Goal: Information Seeking & Learning: Learn about a topic

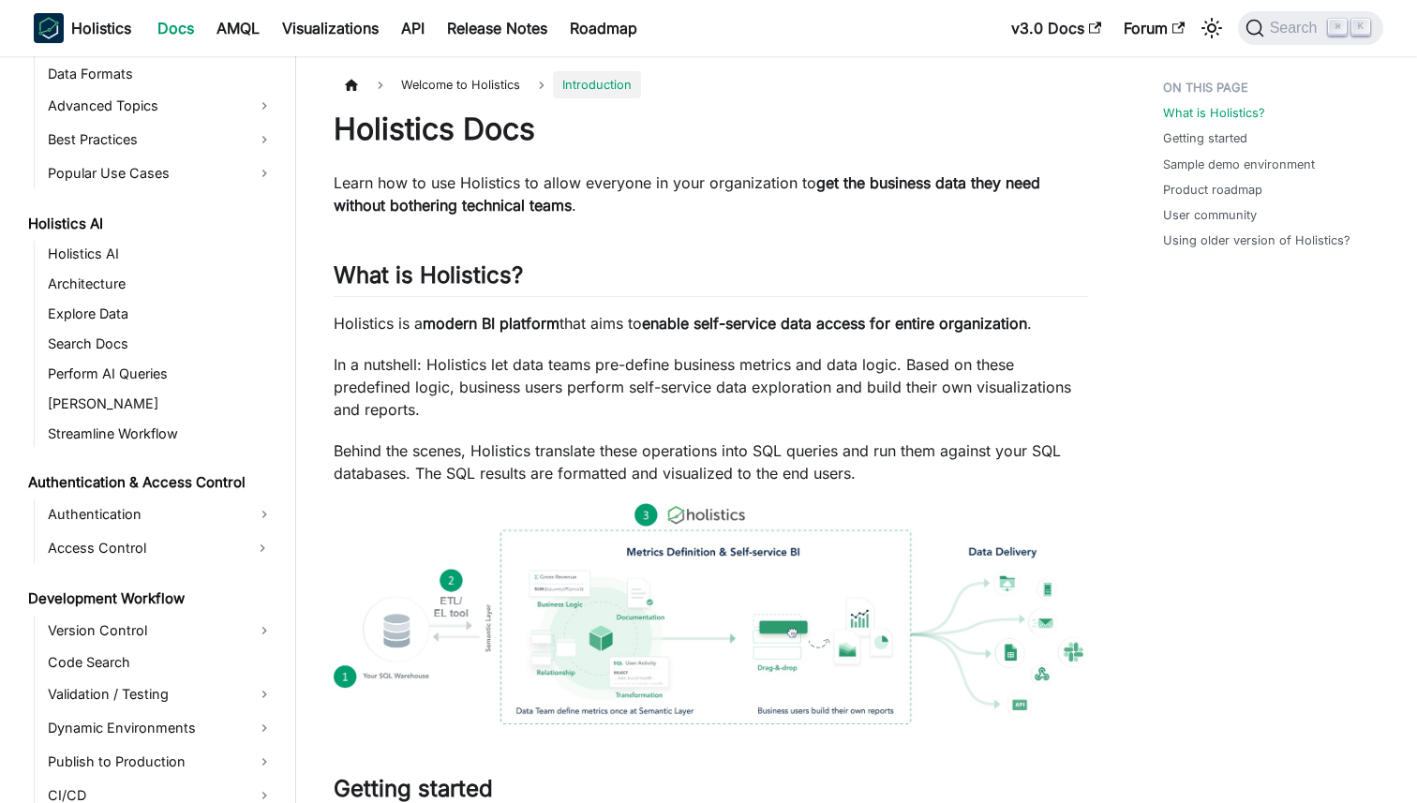
scroll to position [809, 0]
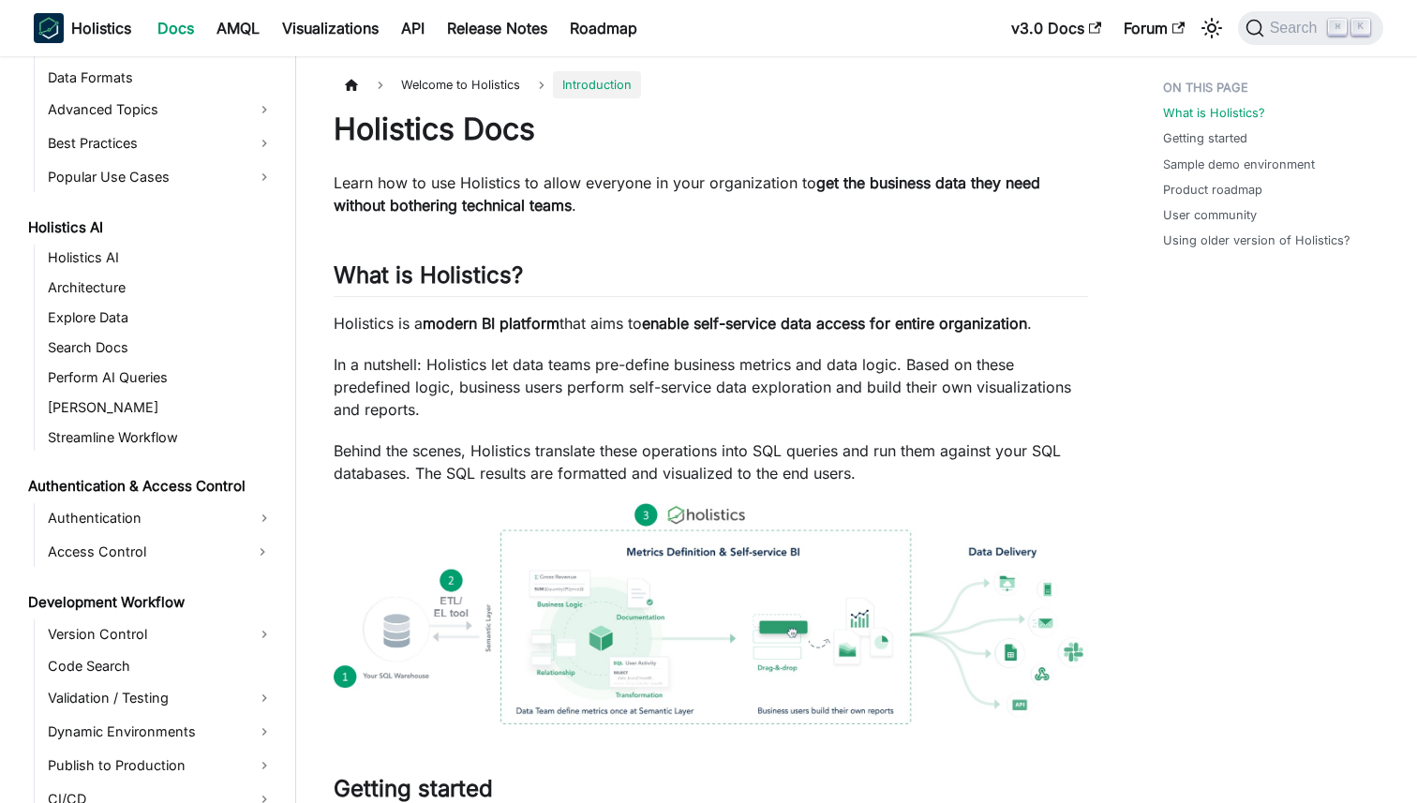
click at [126, 527] on link "Authentication" at bounding box center [160, 518] width 237 height 30
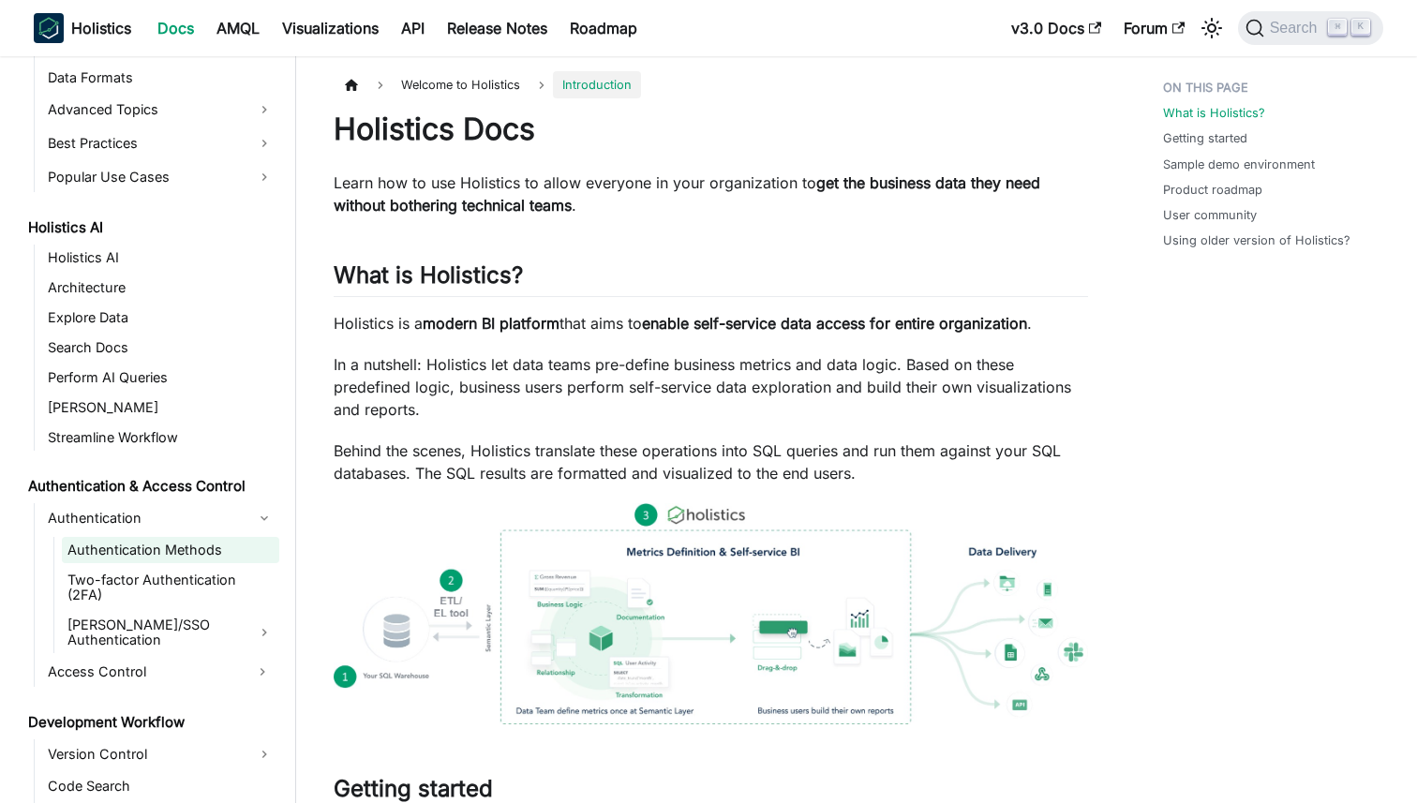
click at [135, 544] on link "Authentication Methods" at bounding box center [170, 550] width 217 height 26
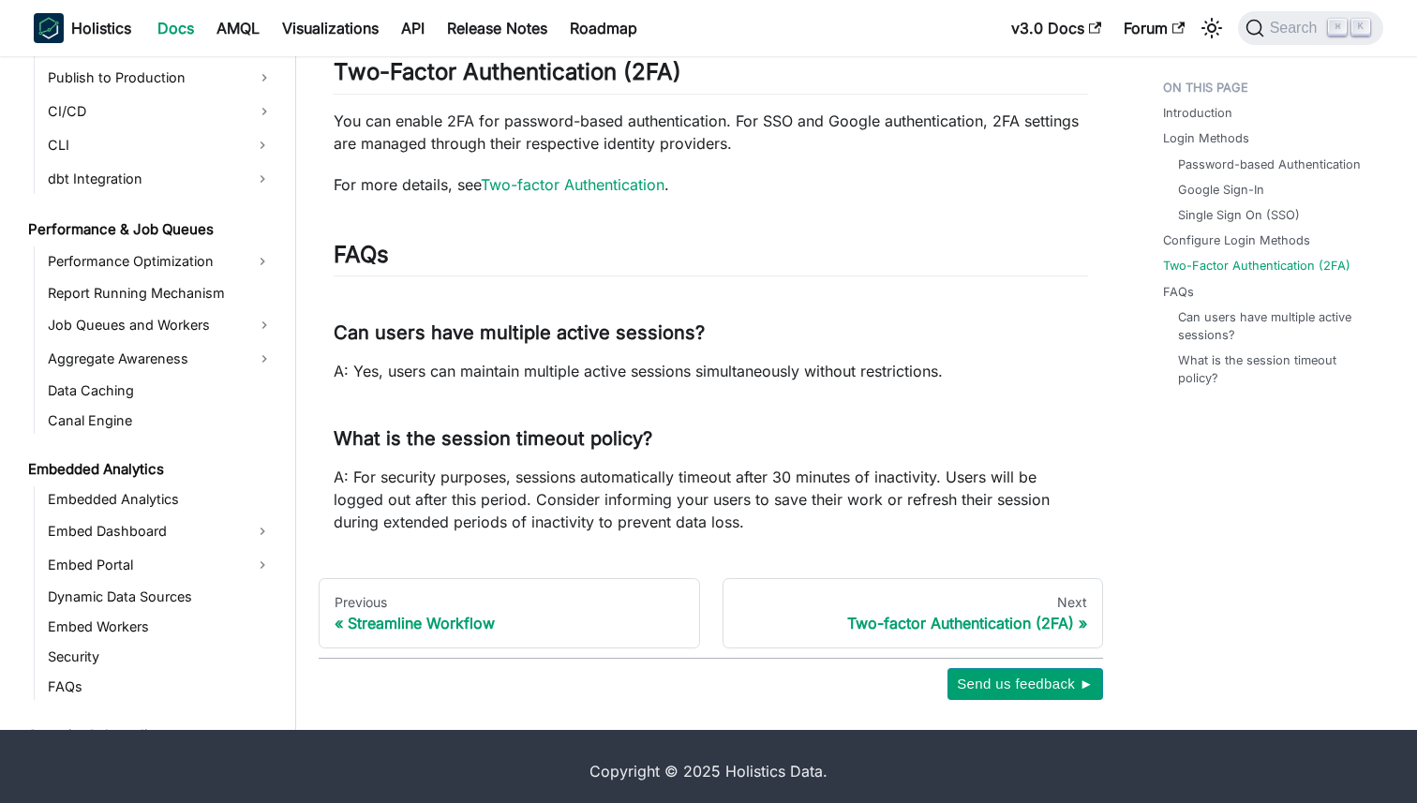
scroll to position [1544, 0]
click at [113, 485] on link "Embedded Analytics" at bounding box center [160, 498] width 237 height 26
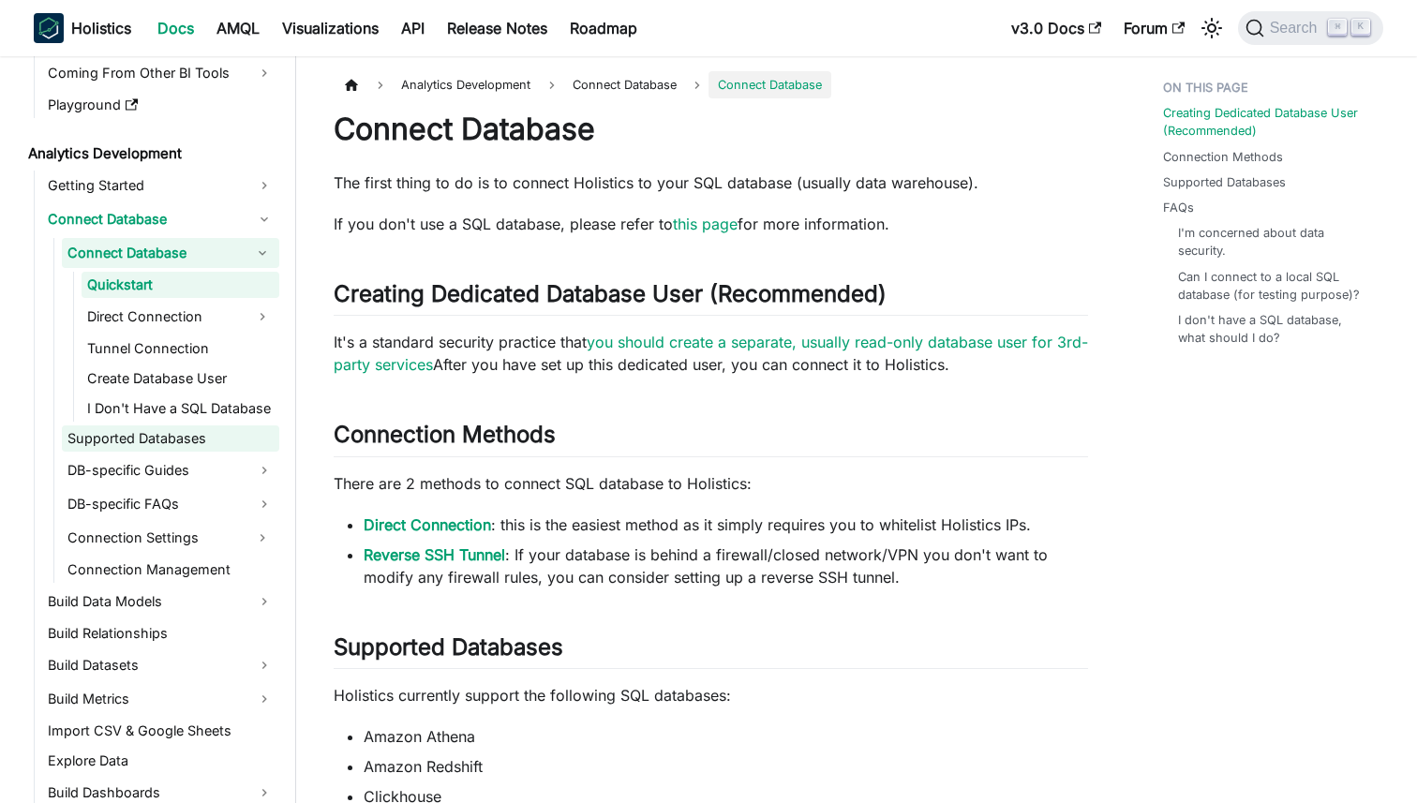
scroll to position [214, 0]
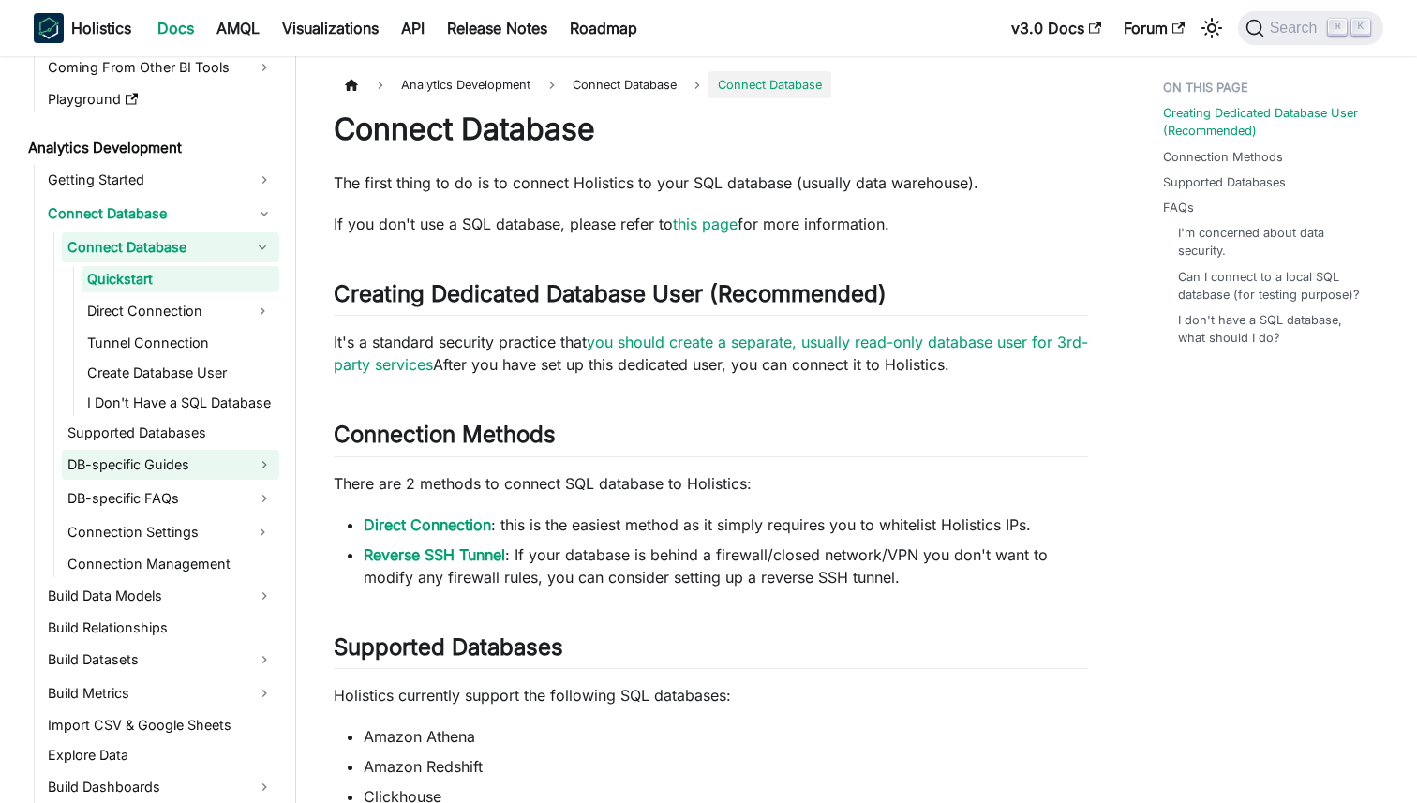
click at [187, 466] on link "DB-specific Guides" at bounding box center [170, 465] width 217 height 30
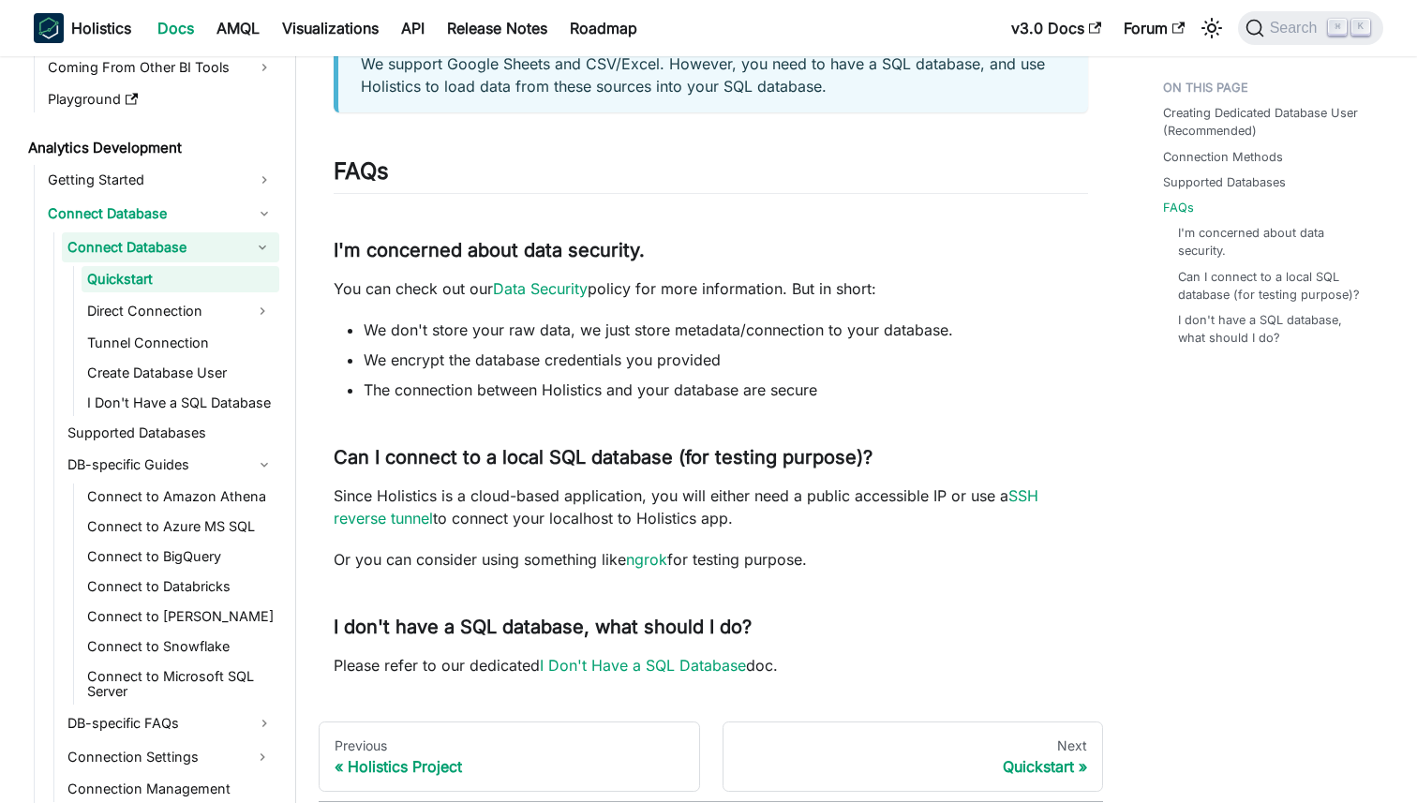
scroll to position [1154, 0]
